Goal: Task Accomplishment & Management: Manage account settings

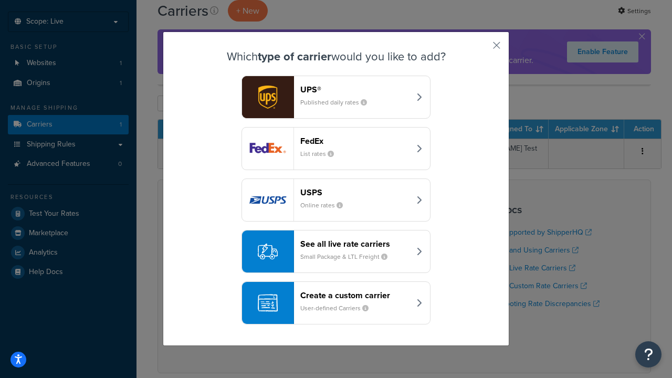
click at [355, 141] on header "FedEx" at bounding box center [355, 141] width 110 height 10
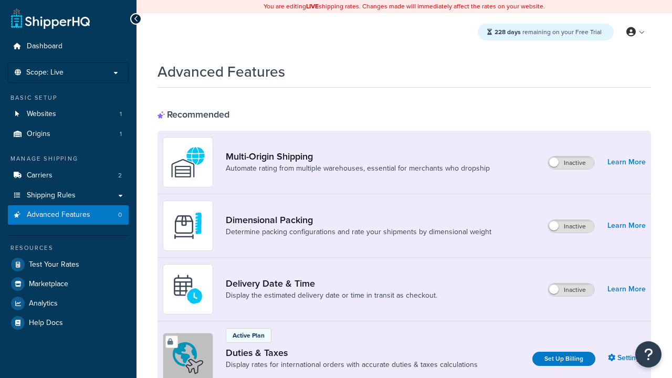
scroll to position [340, 0]
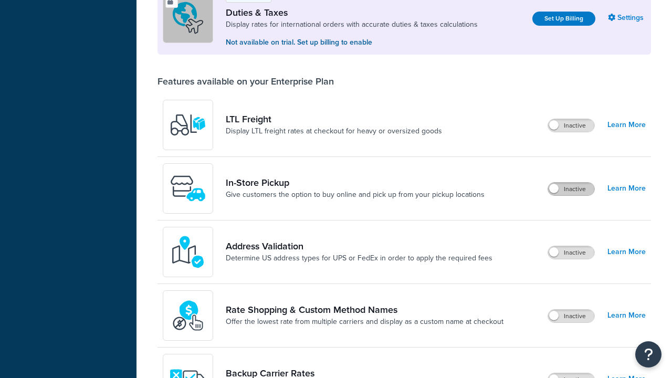
click at [571, 189] on label "Inactive" at bounding box center [571, 189] width 46 height 13
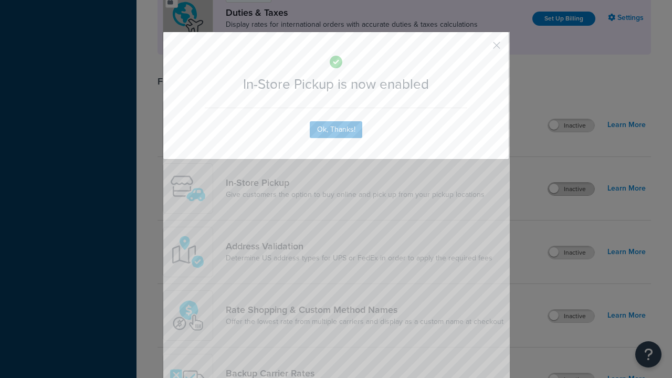
scroll to position [0, 0]
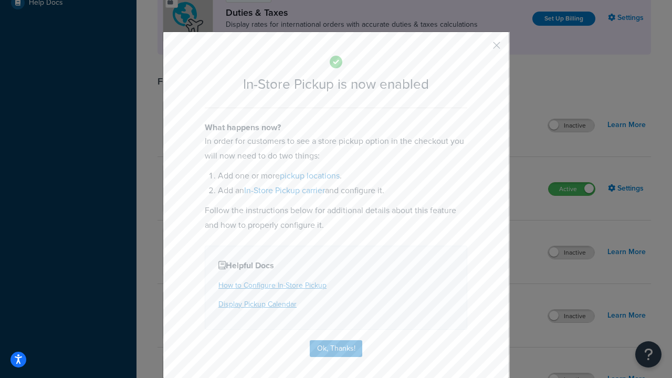
click at [481, 49] on button "button" at bounding box center [481, 49] width 3 height 3
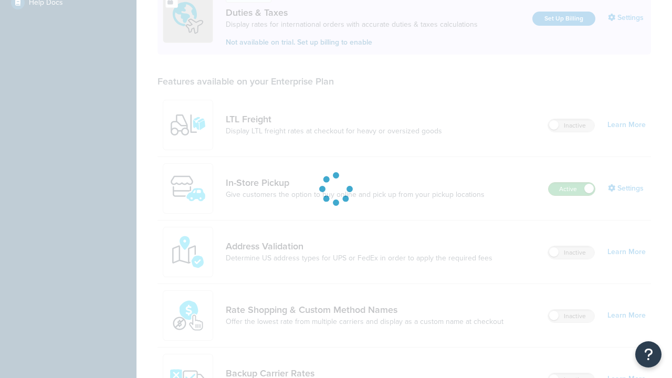
click at [572, 183] on label "Active" at bounding box center [572, 189] width 46 height 13
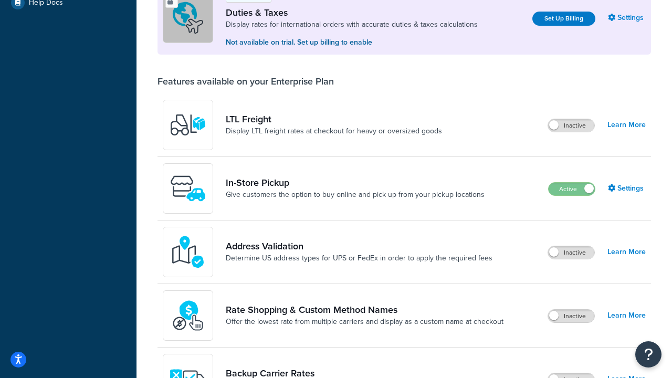
scroll to position [523, 0]
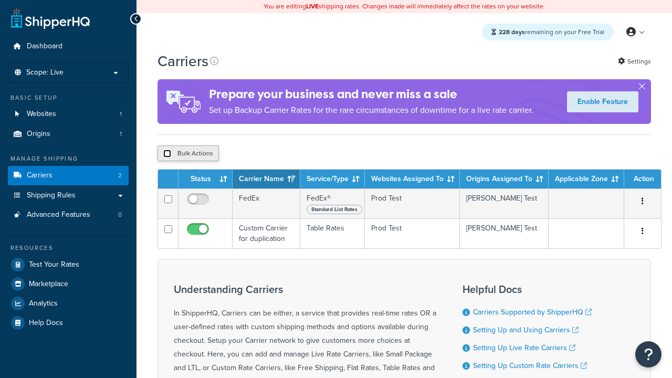
click at [167, 155] on input "checkbox" at bounding box center [167, 154] width 8 height 8
checkbox input "true"
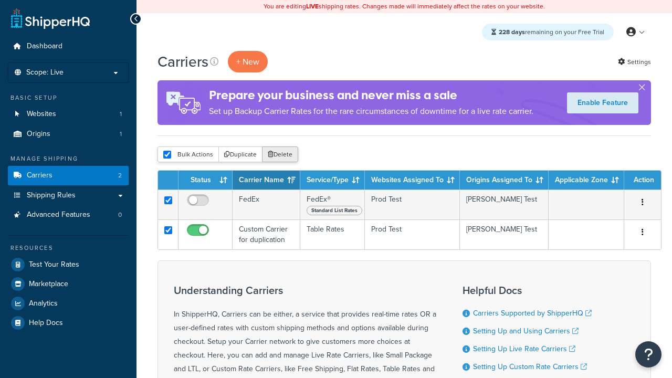
click at [282, 155] on button "Delete" at bounding box center [280, 154] width 36 height 16
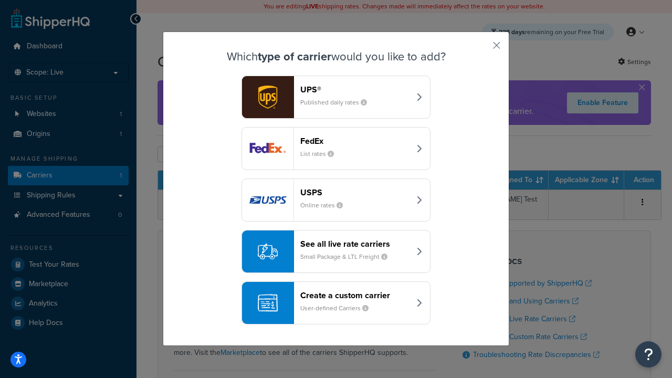
click at [336, 303] on div "Create a custom carrier User-defined Carriers" at bounding box center [355, 302] width 110 height 25
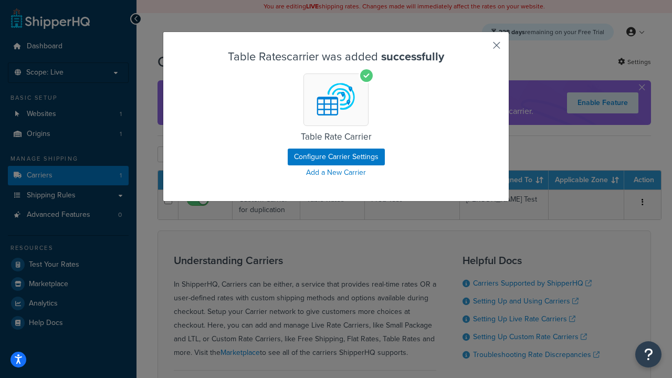
click at [481, 49] on button "button" at bounding box center [481, 49] width 3 height 3
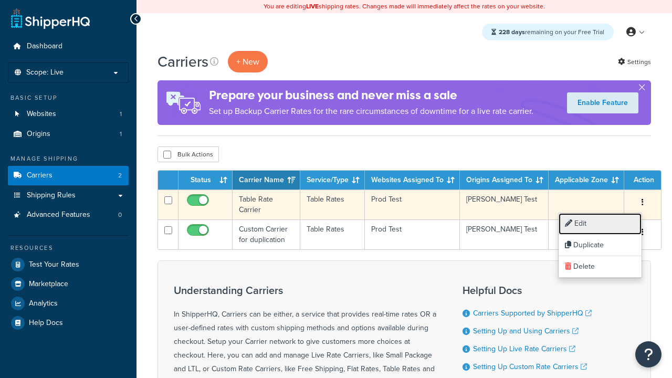
click at [600, 224] on link "Edit" at bounding box center [600, 224] width 83 height 22
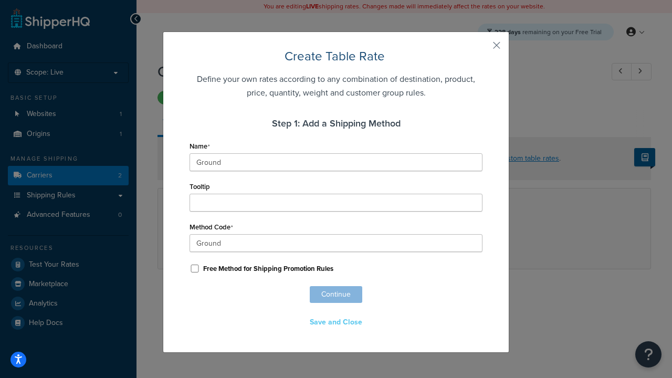
scroll to position [656, 0]
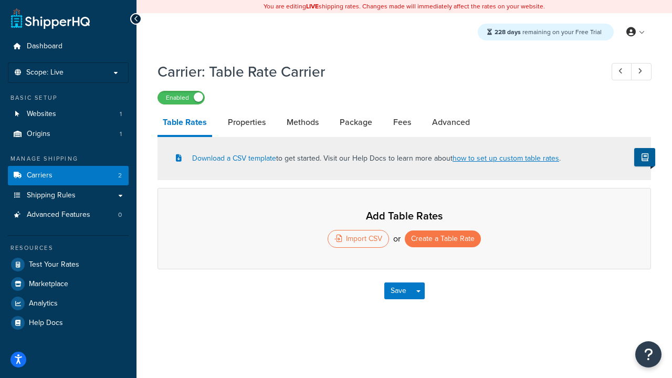
select select "25"
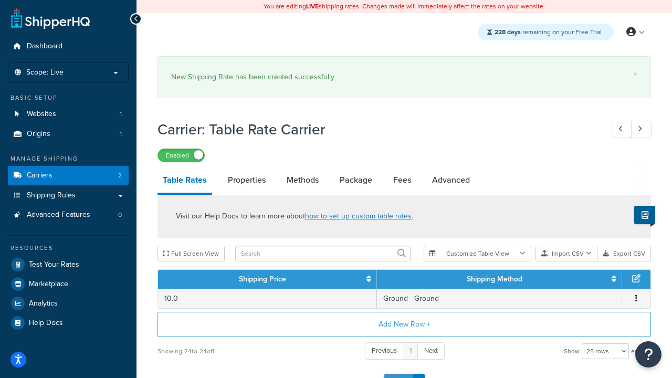
click at [398, 374] on button "Save" at bounding box center [398, 382] width 28 height 17
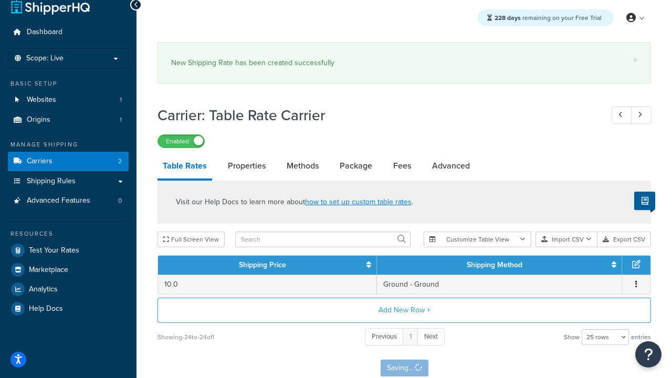
scroll to position [0, 0]
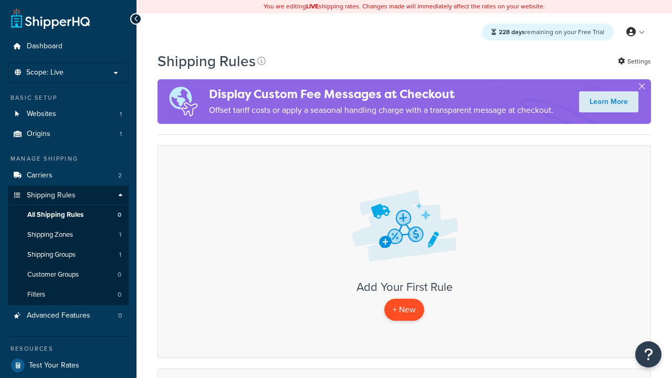
click at [404, 310] on p "+ New" at bounding box center [404, 310] width 40 height 22
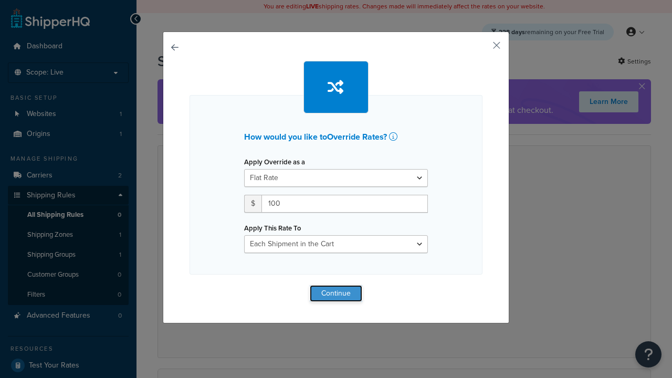
click at [336, 293] on button "Continue" at bounding box center [336, 293] width 52 height 17
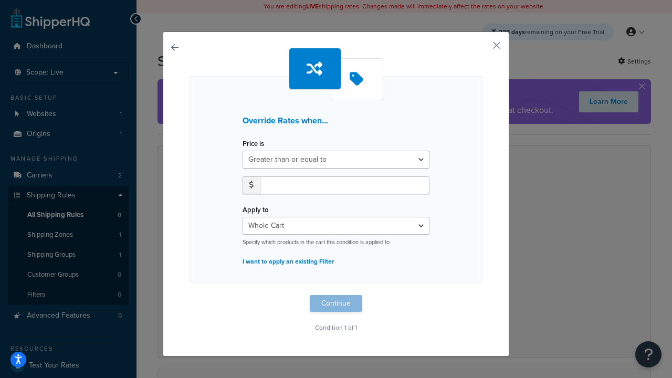
click at [253, 144] on label "Price is" at bounding box center [254, 144] width 22 height 8
click at [253, 151] on select "Greater than or equal to Between or equal to Less than or equal to" at bounding box center [336, 160] width 187 height 18
click at [344, 185] on input "number" at bounding box center [345, 185] width 170 height 18
type input "100"
click at [336, 303] on button "Continue" at bounding box center [336, 303] width 52 height 17
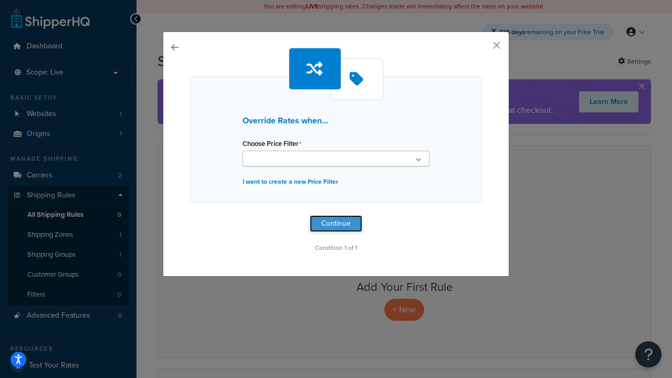
click at [336, 224] on button "Continue" at bounding box center [336, 223] width 52 height 17
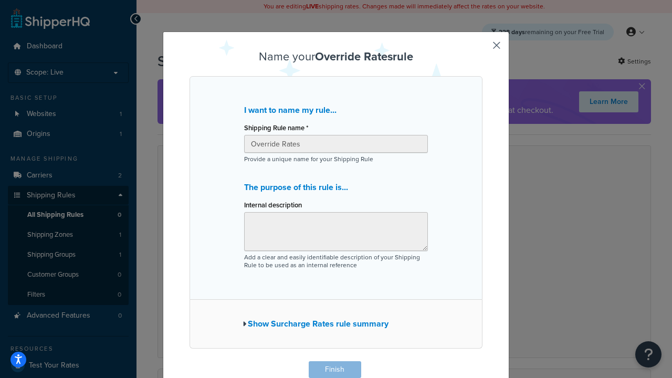
scroll to position [1, 0]
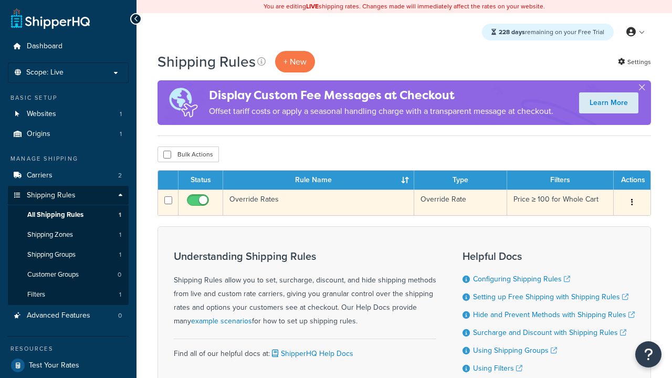
click at [632, 203] on icon "button" at bounding box center [632, 201] width 2 height 7
click at [0, 0] on link "Edit" at bounding box center [0, 0] width 0 height 0
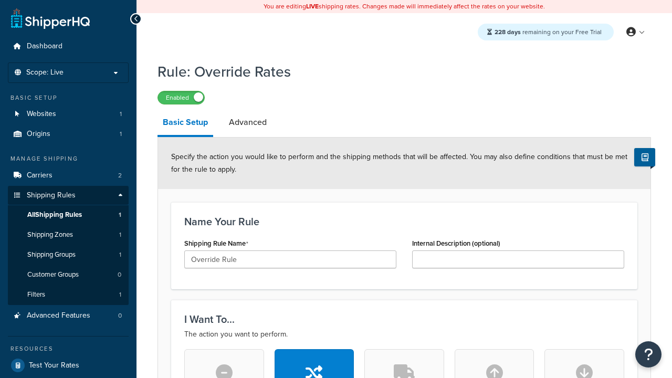
type input "Override Rule"
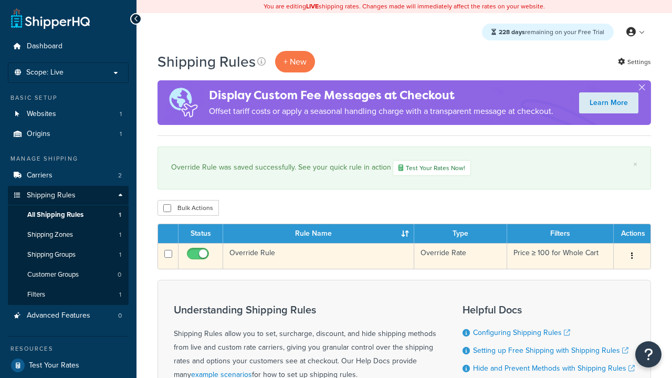
click at [632, 257] on icon "button" at bounding box center [632, 255] width 2 height 7
click at [0, 0] on link "Duplicate" at bounding box center [0, 0] width 0 height 0
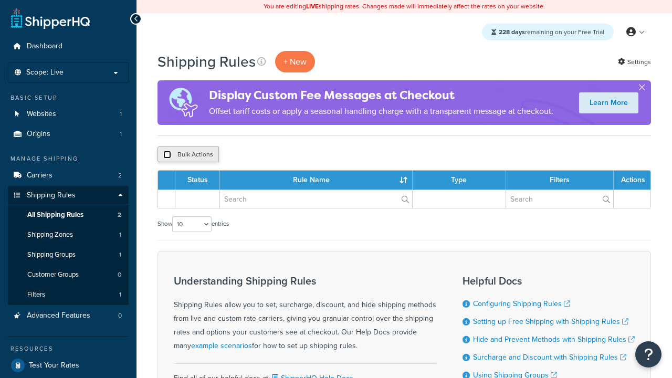
click at [167, 155] on input "checkbox" at bounding box center [167, 155] width 8 height 8
checkbox input "true"
